Goal: Information Seeking & Learning: Learn about a topic

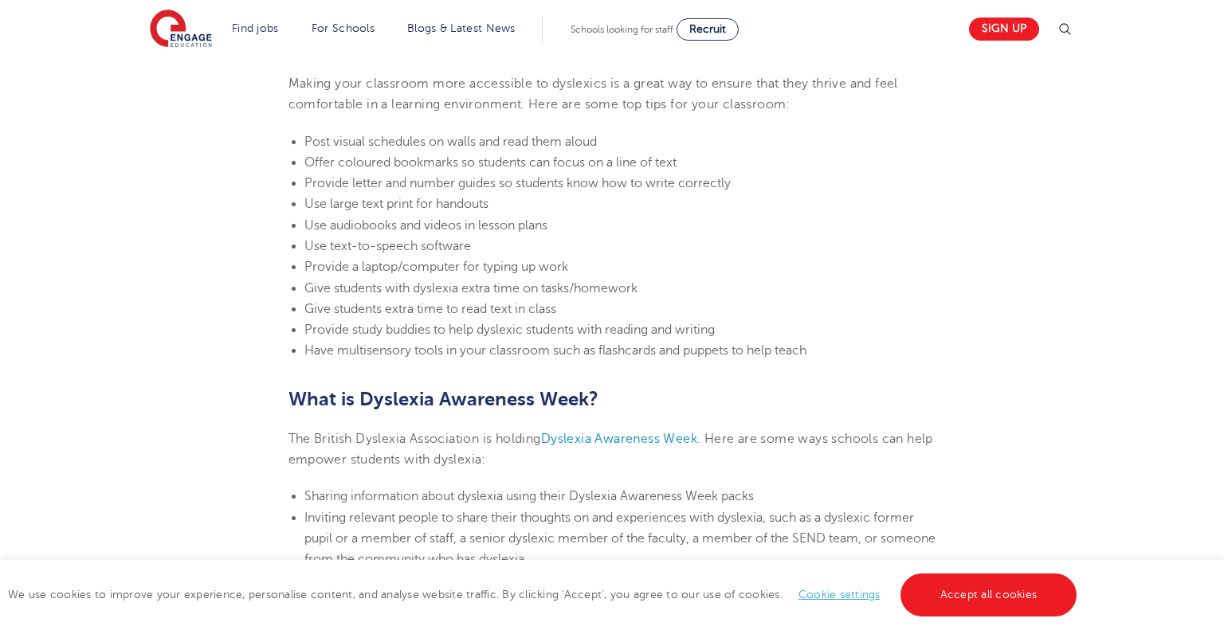
scroll to position [3506, 0]
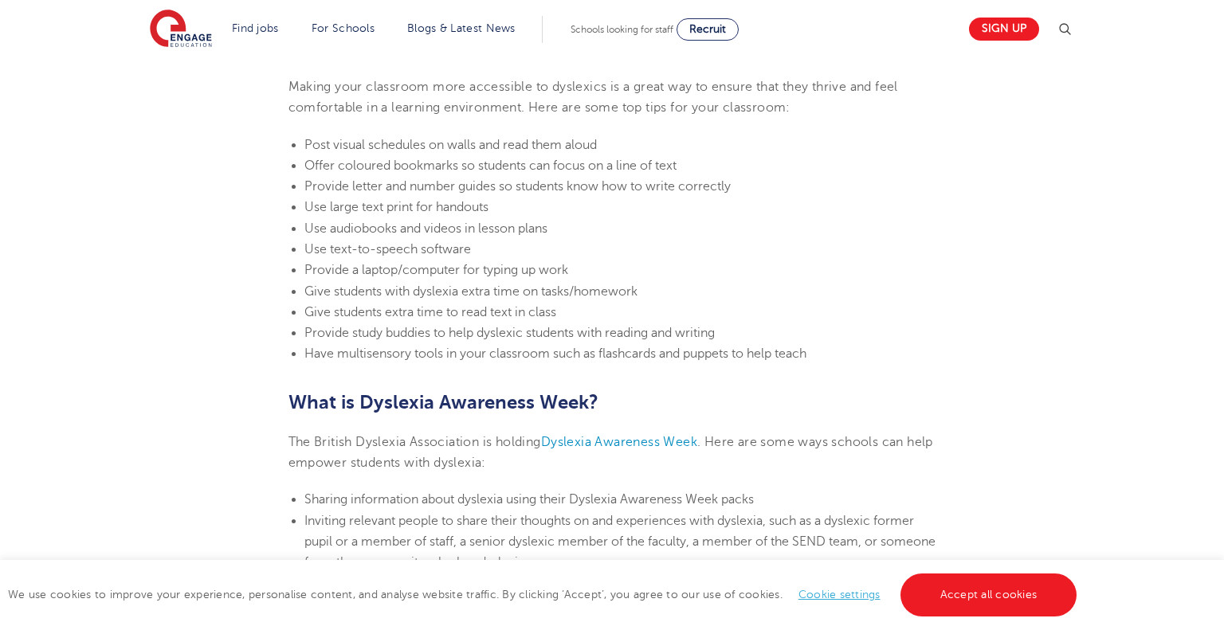
drag, startPoint x: 431, startPoint y: 322, endPoint x: 631, endPoint y: 328, distance: 200.1
click at [631, 328] on li "Provide study buddies to help dyslexic students with reading and writing" at bounding box center [620, 333] width 632 height 21
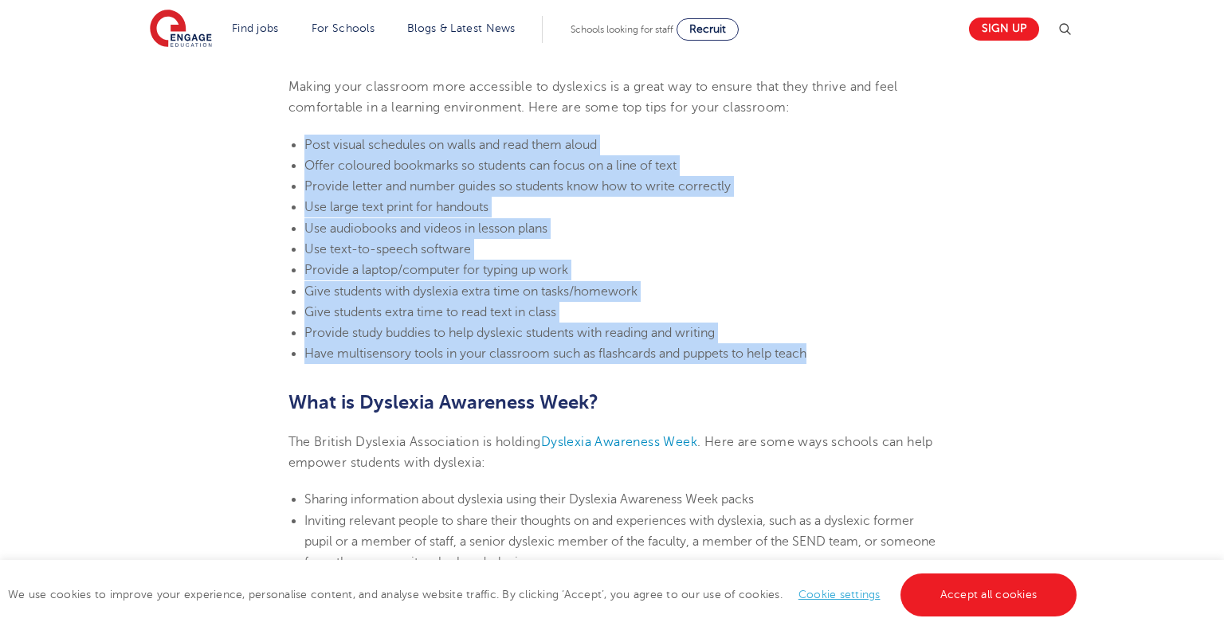
drag, startPoint x: 305, startPoint y: 141, endPoint x: 825, endPoint y: 349, distance: 559.7
click at [823, 351] on ul "Post visual schedules on walls and read them aloud Offer coloured bookmarks so …" at bounding box center [612, 250] width 648 height 230
copy ul "Post visual schedules on walls and read them aloud Offer coloured bookmarks so …"
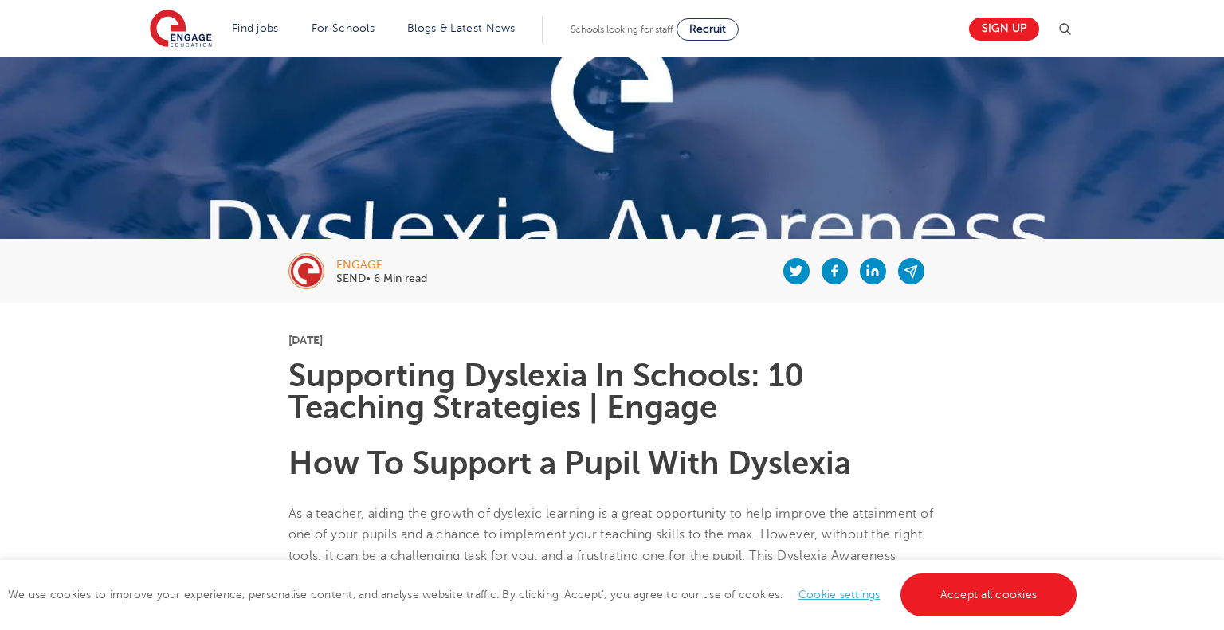
scroll to position [140, 0]
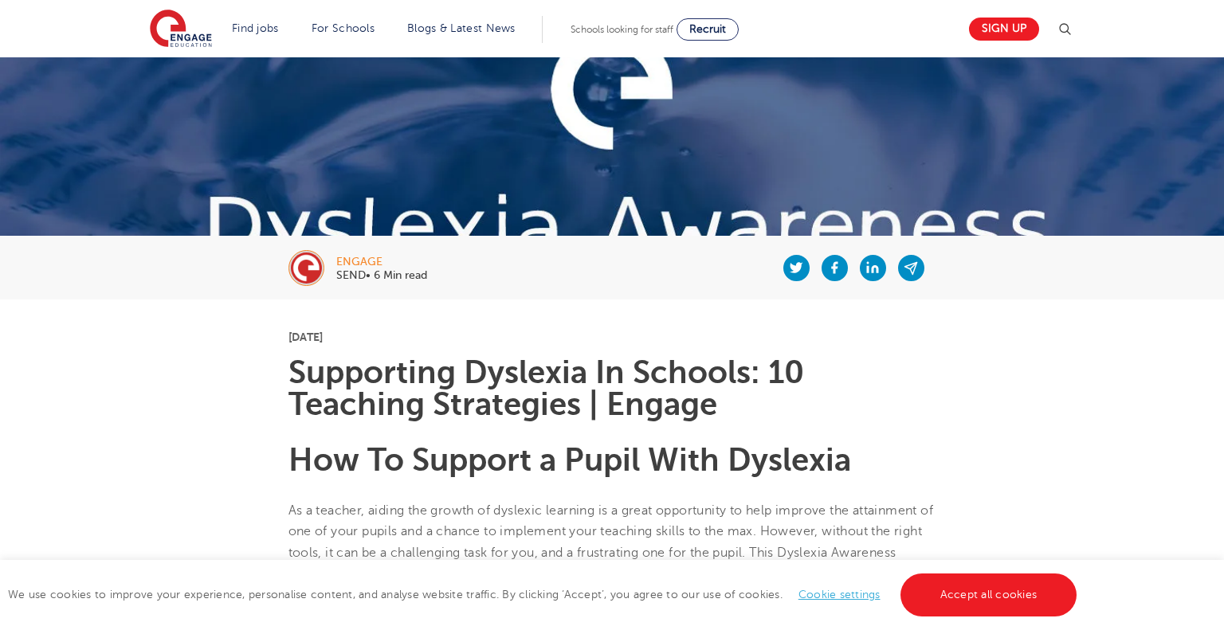
drag, startPoint x: 294, startPoint y: 374, endPoint x: 877, endPoint y: 452, distance: 588.5
copy section "Supporting [MEDICAL_DATA] In Schools: 10 Teaching Strategies | Engage How To Su…"
